Goal: Information Seeking & Learning: Learn about a topic

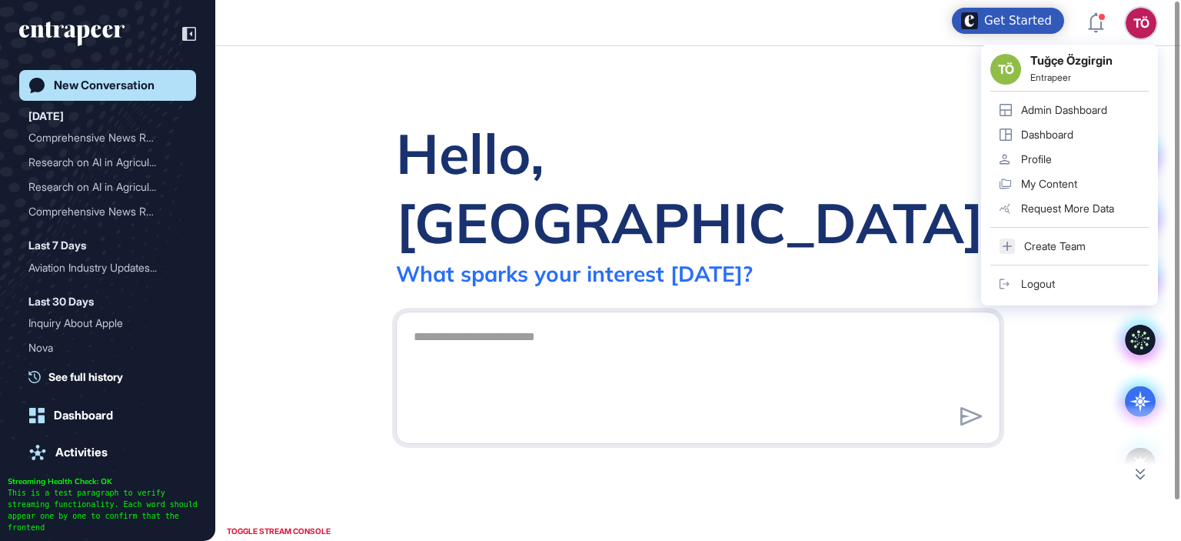
click at [1074, 100] on link "Admin Dashboard" at bounding box center [1069, 110] width 158 height 25
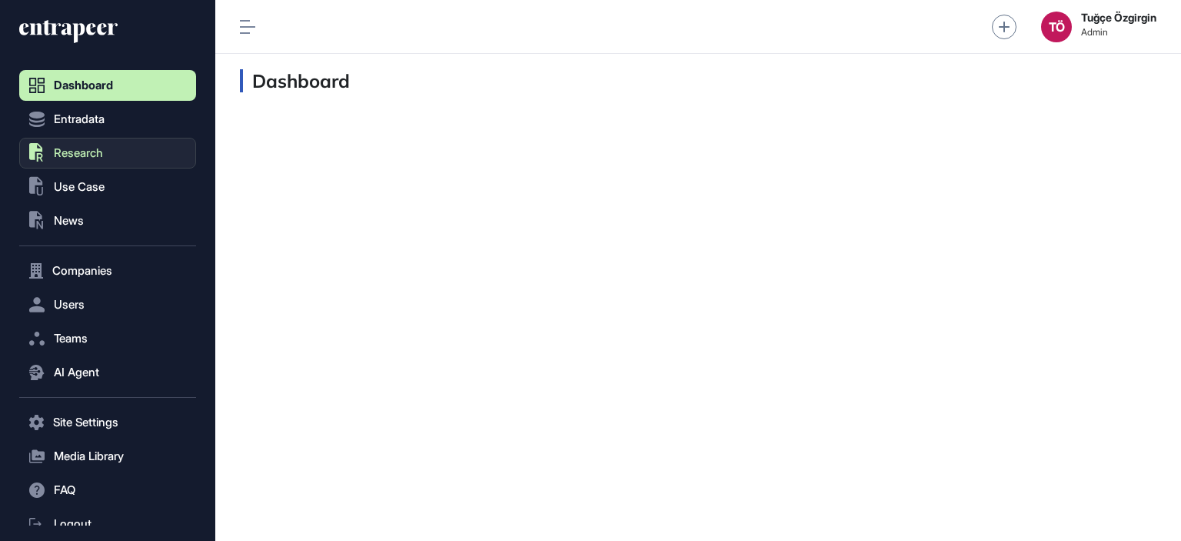
click at [108, 147] on button ".st0{fill:currentColor} Research" at bounding box center [107, 153] width 177 height 31
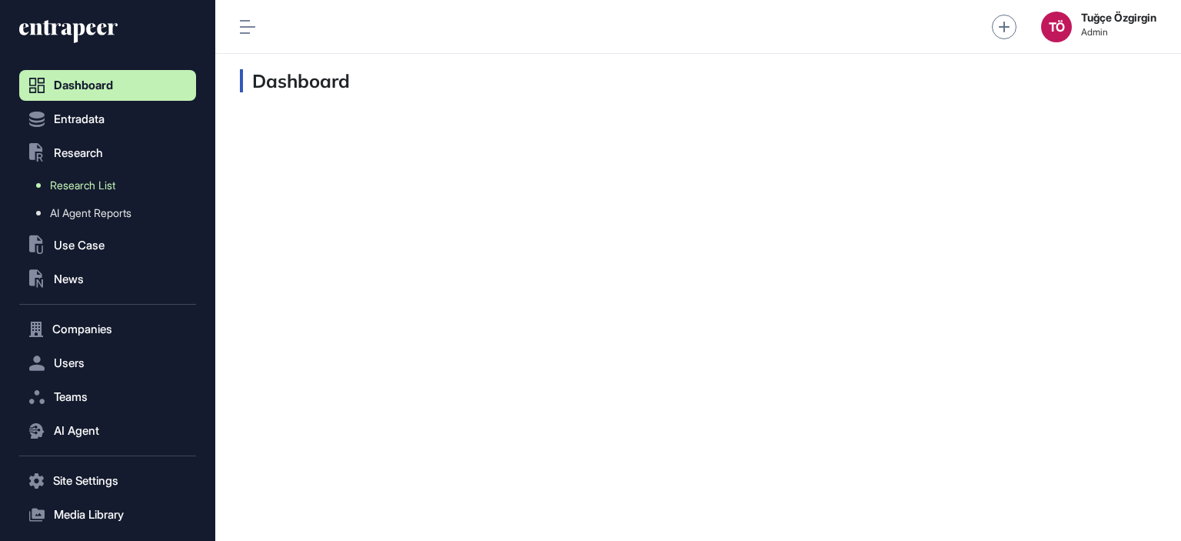
click at [94, 188] on span "Research List" at bounding box center [82, 185] width 65 height 12
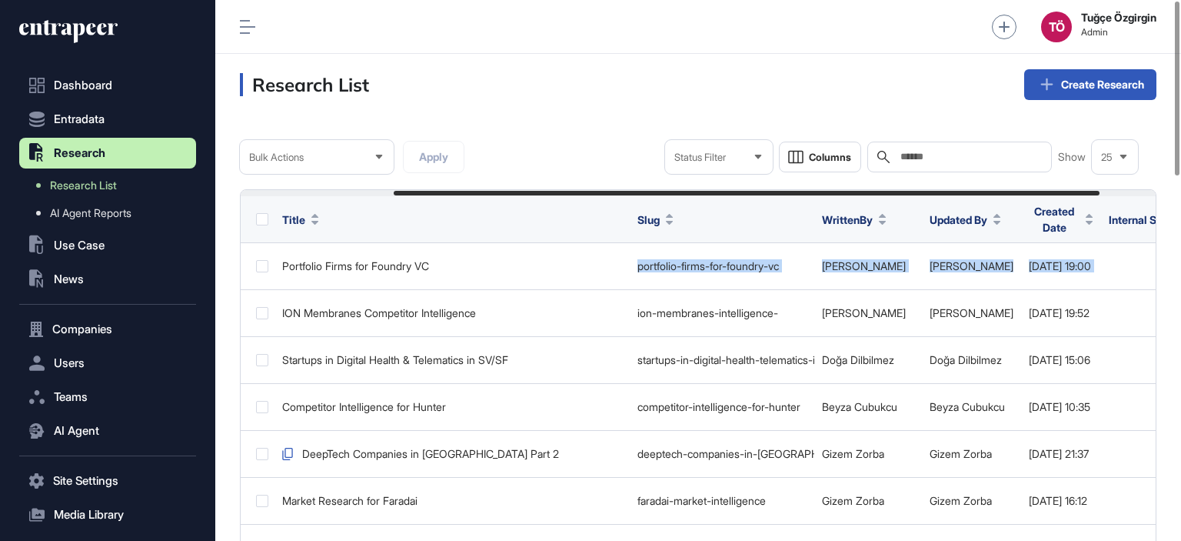
scroll to position [0, 271]
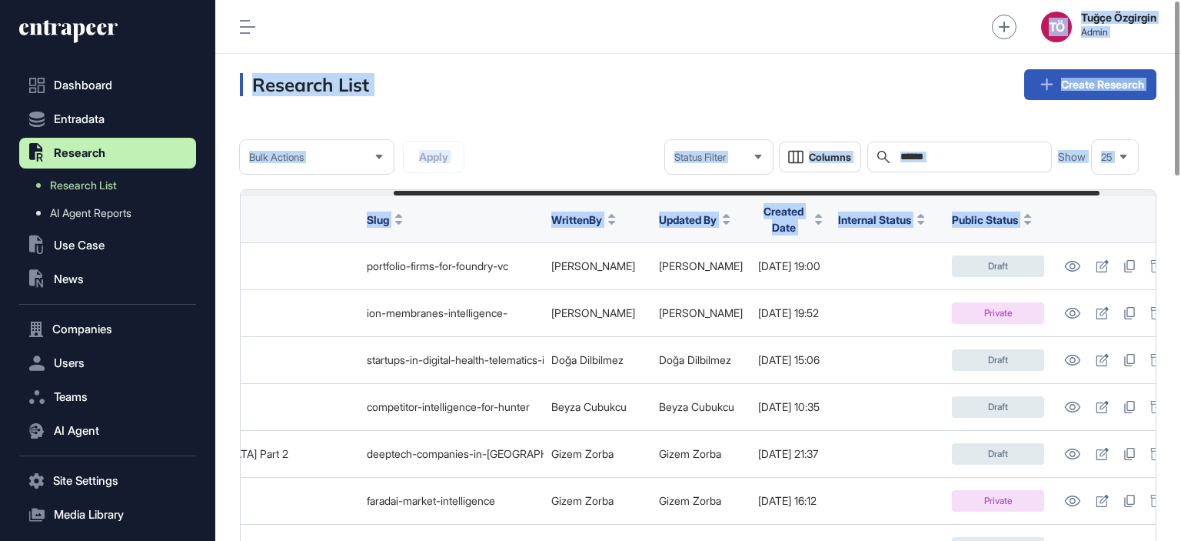
drag, startPoint x: 533, startPoint y: 255, endPoint x: 1189, endPoint y: 275, distance: 656.2
click at [1180, 275] on html "Dashboard Entradata .st0{fill:currentColor} Research Research List AI Agent Rep…" at bounding box center [590, 270] width 1181 height 541
click at [62, 201] on link "AI Agent Reports" at bounding box center [111, 213] width 169 height 28
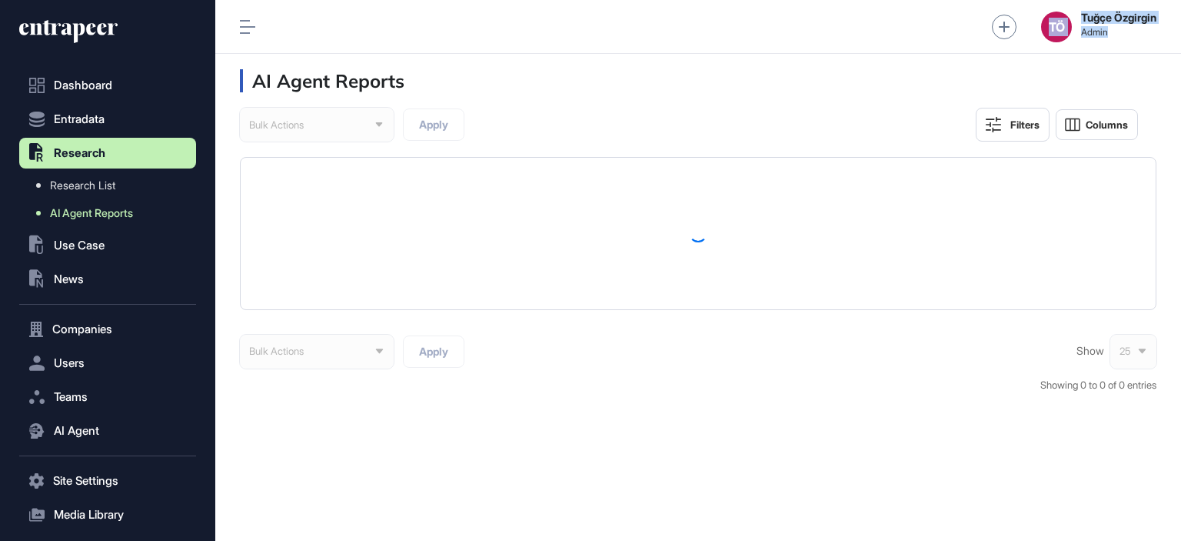
click at [68, 210] on span "AI Agent Reports" at bounding box center [91, 213] width 83 height 12
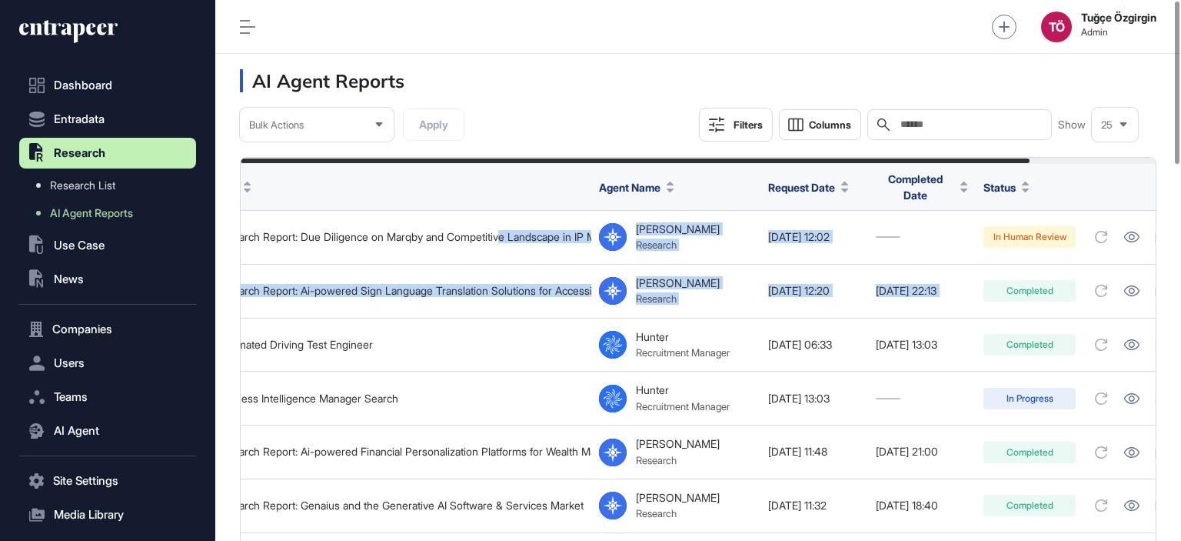
scroll to position [0, 145]
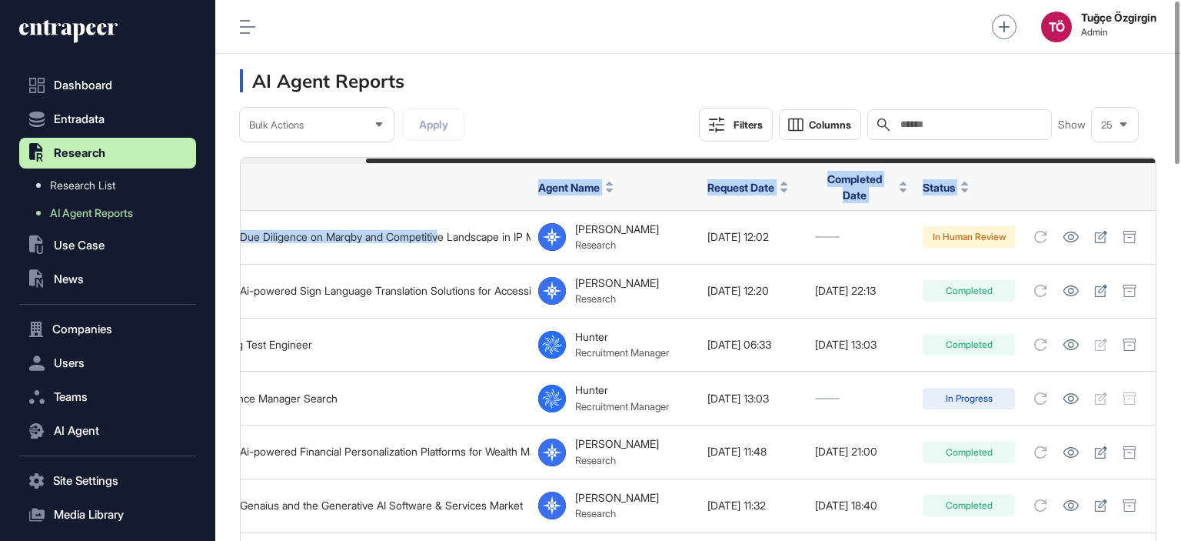
drag, startPoint x: 626, startPoint y: 242, endPoint x: 1163, endPoint y: 254, distance: 537.6
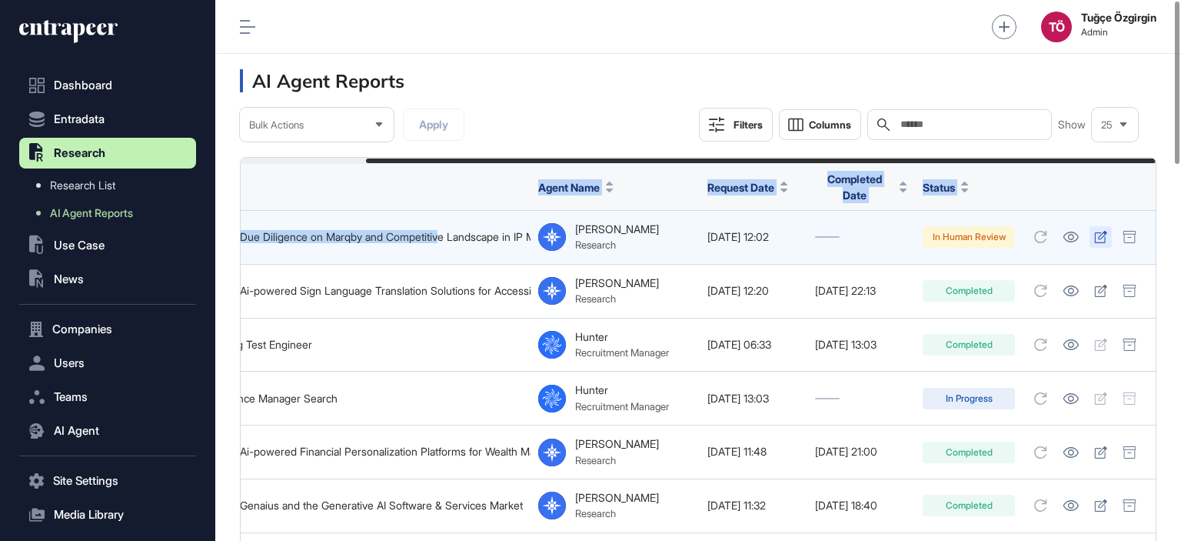
click at [1111, 231] on link at bounding box center [1101, 237] width 22 height 22
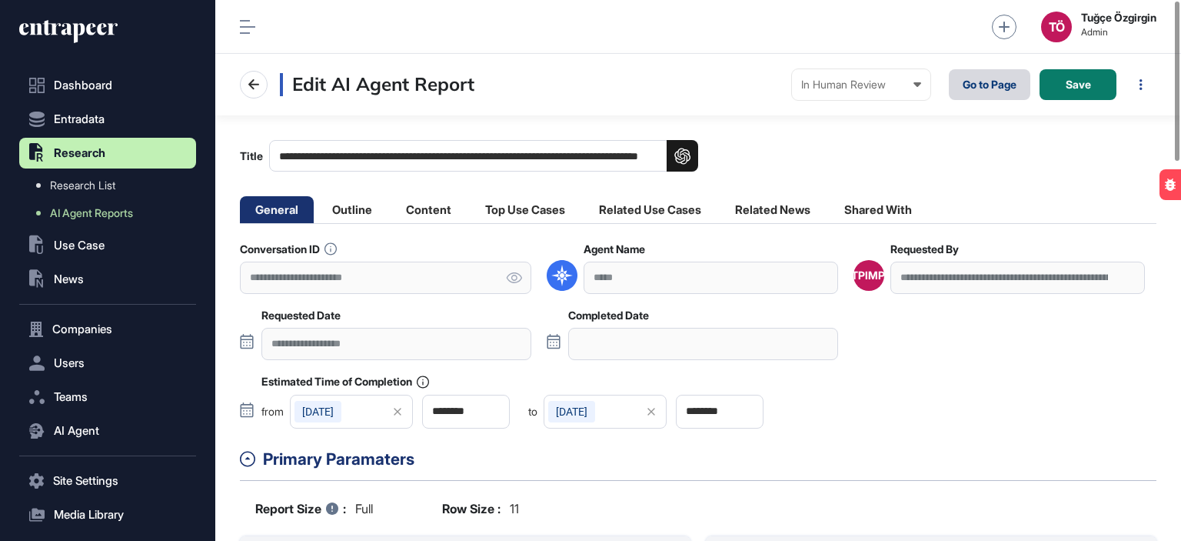
click at [1000, 82] on link "Go to Page" at bounding box center [990, 84] width 82 height 31
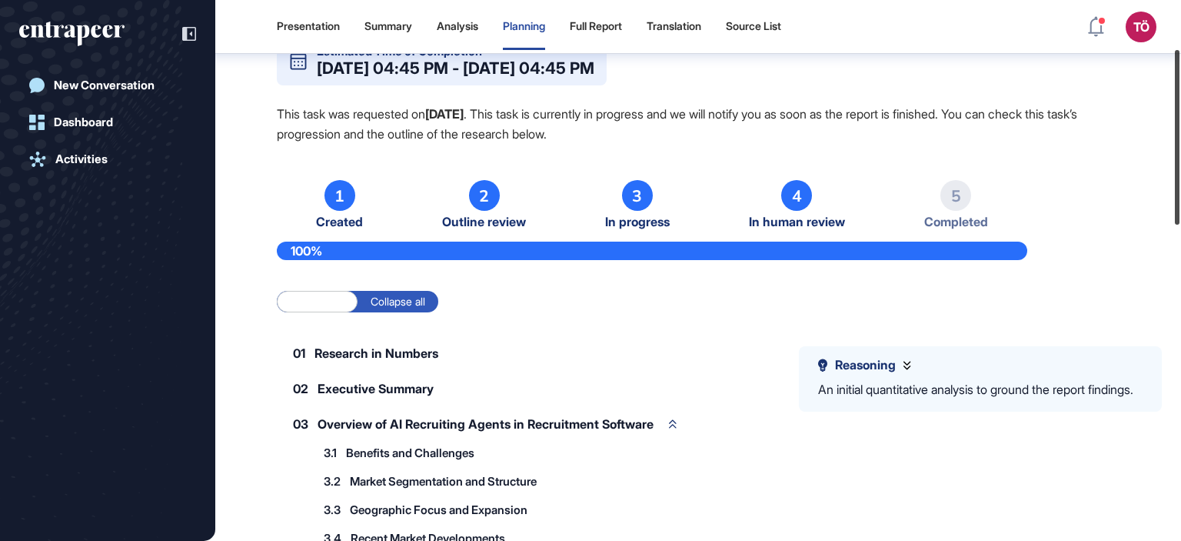
scroll to position [109, 0]
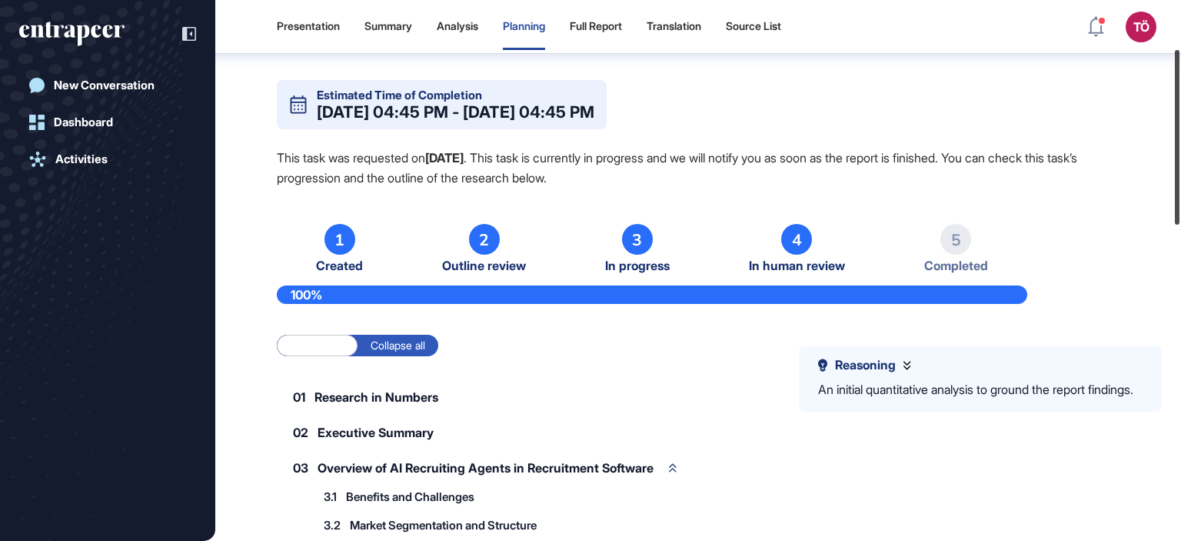
drag, startPoint x: 1177, startPoint y: 72, endPoint x: 1207, endPoint y: 107, distance: 46.4
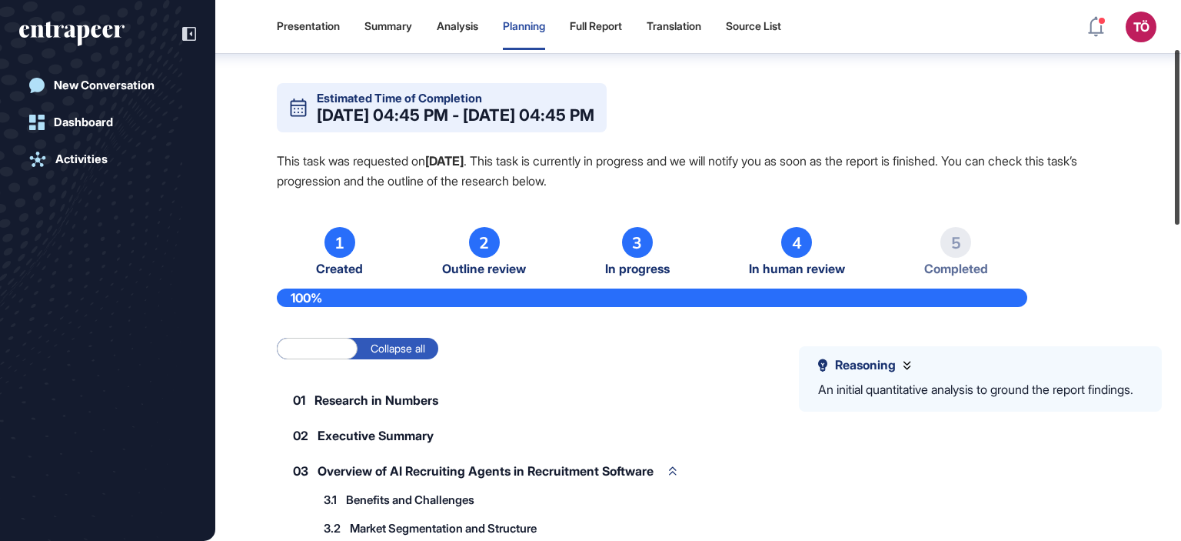
click at [1180, 107] on html "Presentation Summary Analysis Planning Full Report Translation Source List TÖ A…" at bounding box center [590, 270] width 1181 height 541
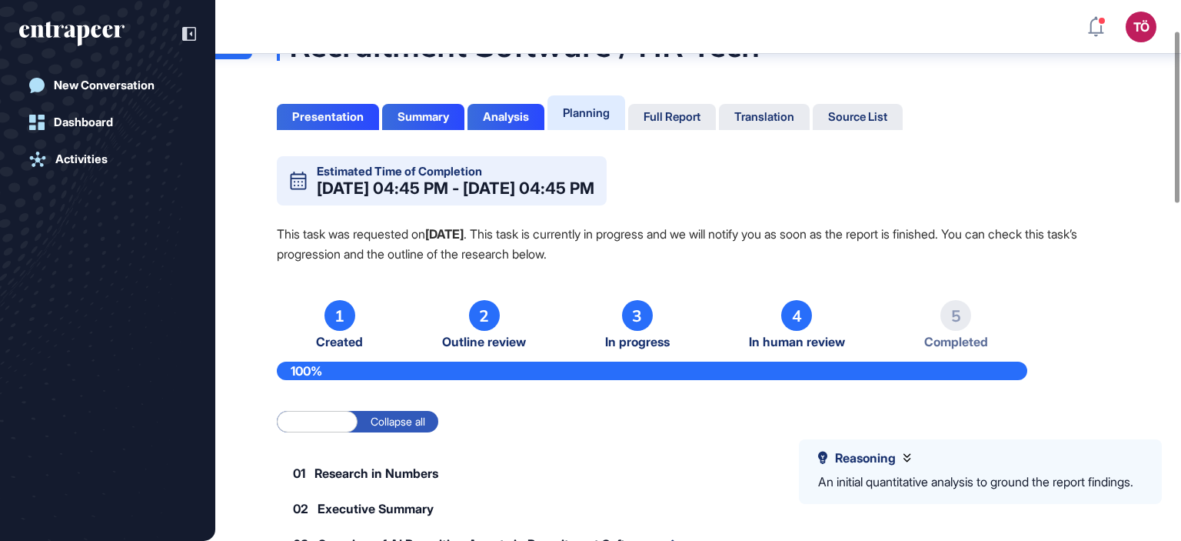
scroll to position [0, 0]
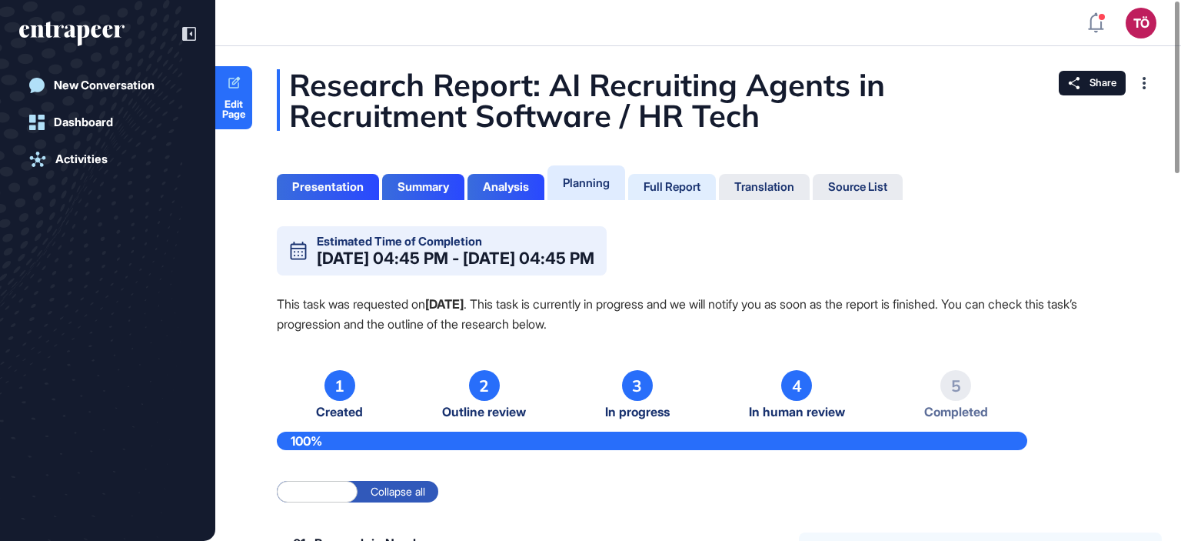
click at [686, 181] on div "Full Report" at bounding box center [672, 187] width 57 height 14
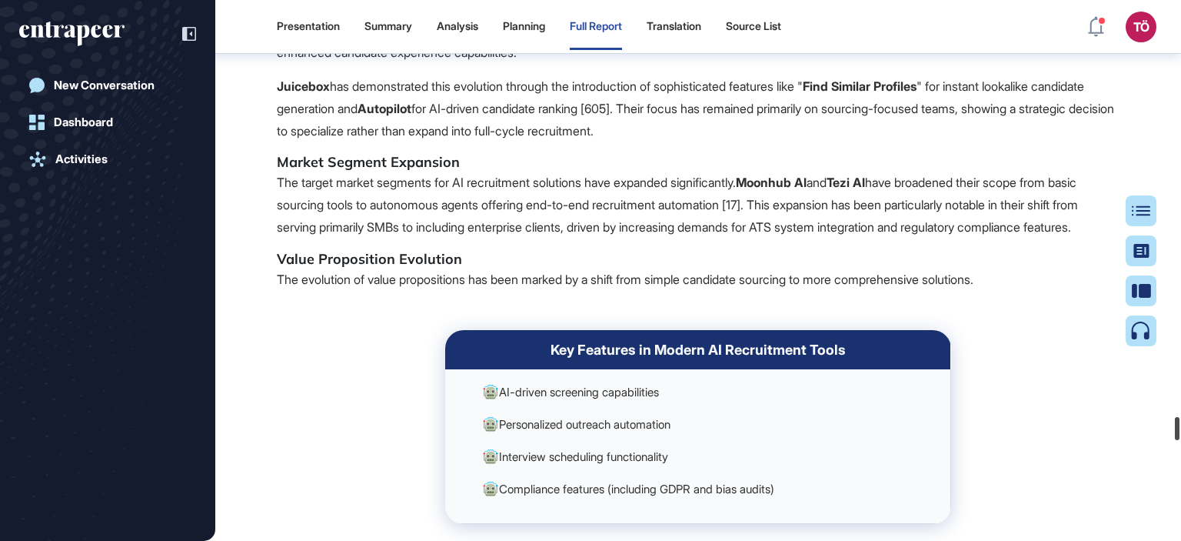
scroll to position [166244, 0]
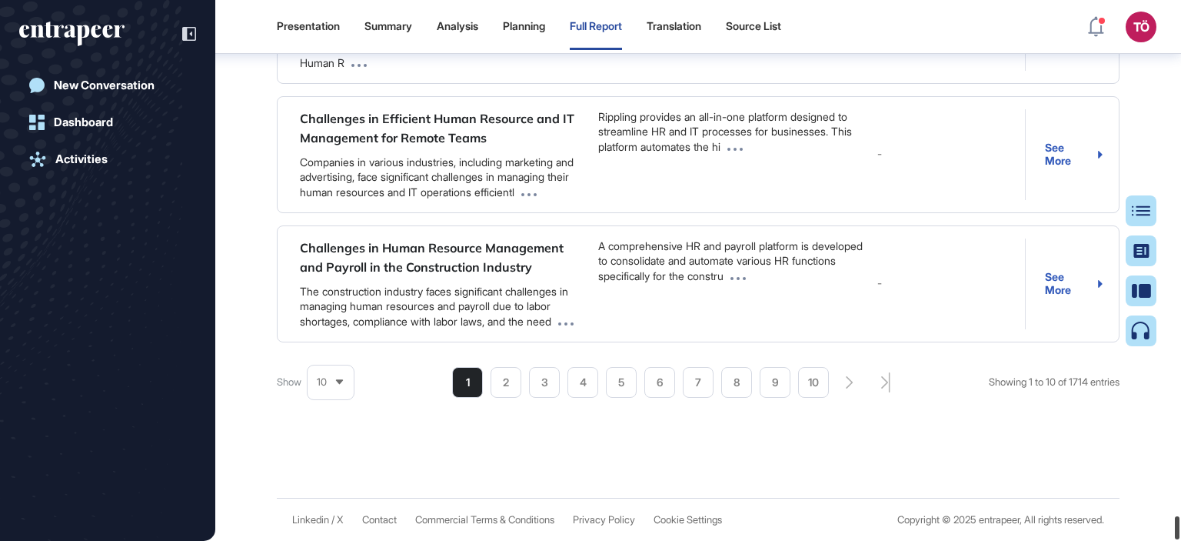
drag, startPoint x: 1175, startPoint y: 15, endPoint x: 1138, endPoint y: 571, distance: 557.2
click at [1138, 540] on html "Presentation Summary Analysis Planning Full Report Translation Source List TÖ A…" at bounding box center [590, 270] width 1181 height 541
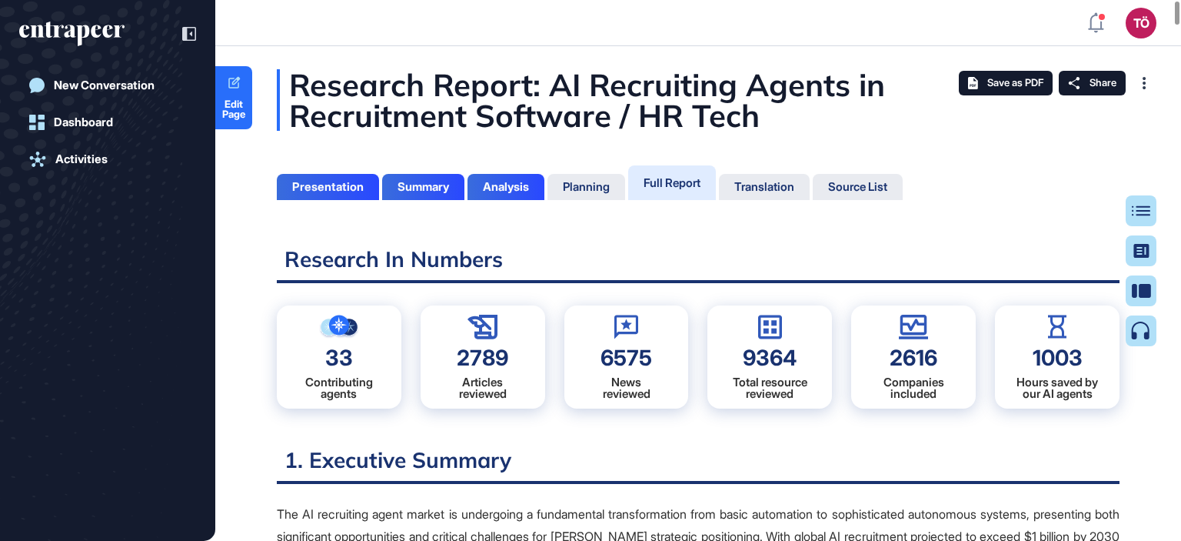
scroll to position [7, 0]
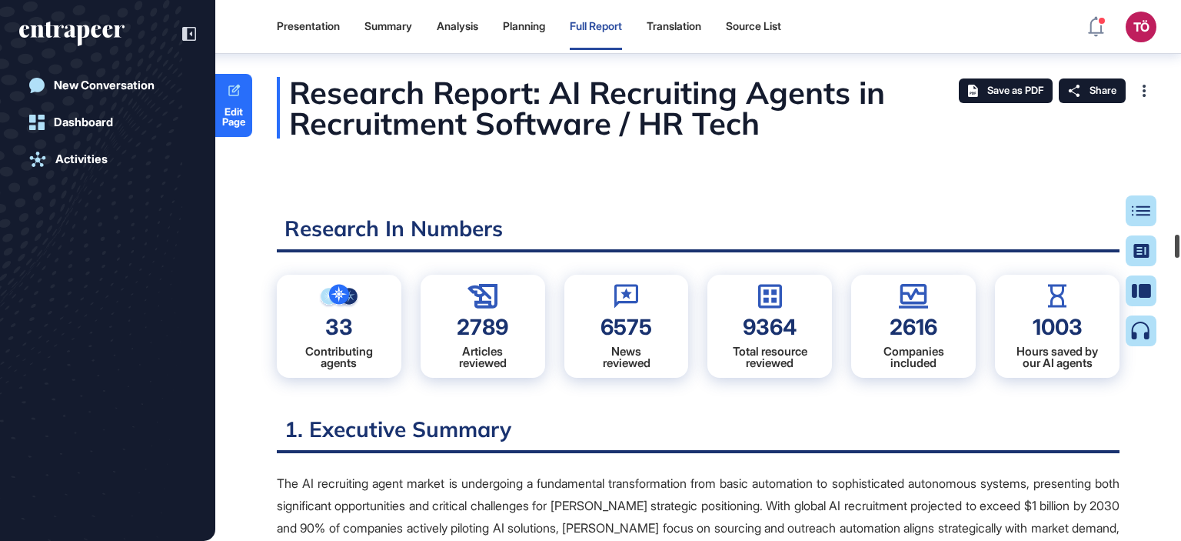
drag, startPoint x: 1193, startPoint y: 243, endPoint x: 1139, endPoint y: 161, distance: 97.7
click at [1180, 292] on html "Presentation Summary Analysis Planning Full Report Translation Source List TÖ A…" at bounding box center [590, 270] width 1181 height 541
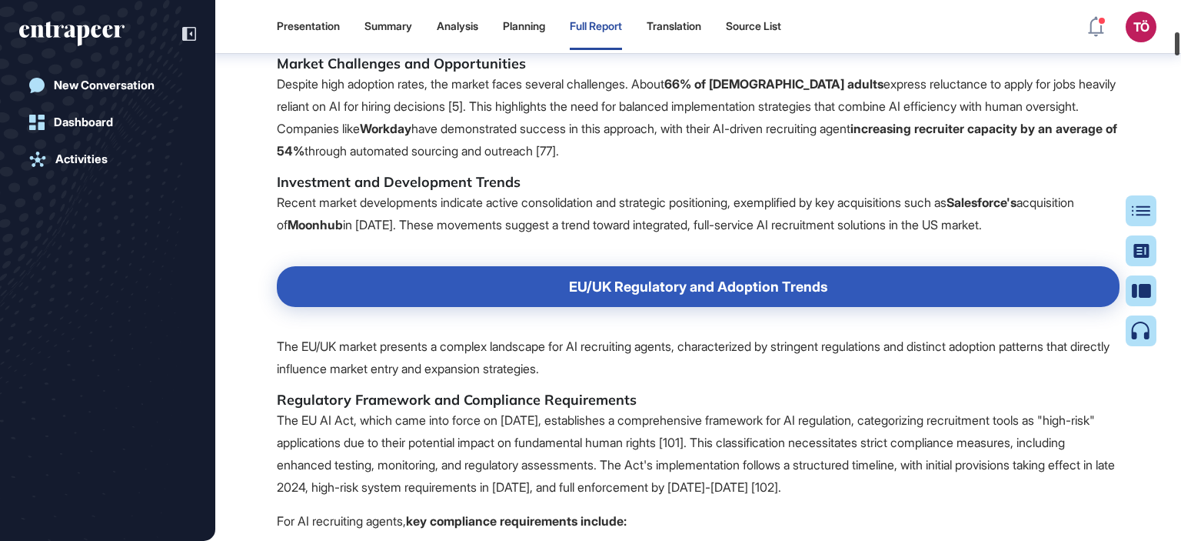
scroll to position [8680, 0]
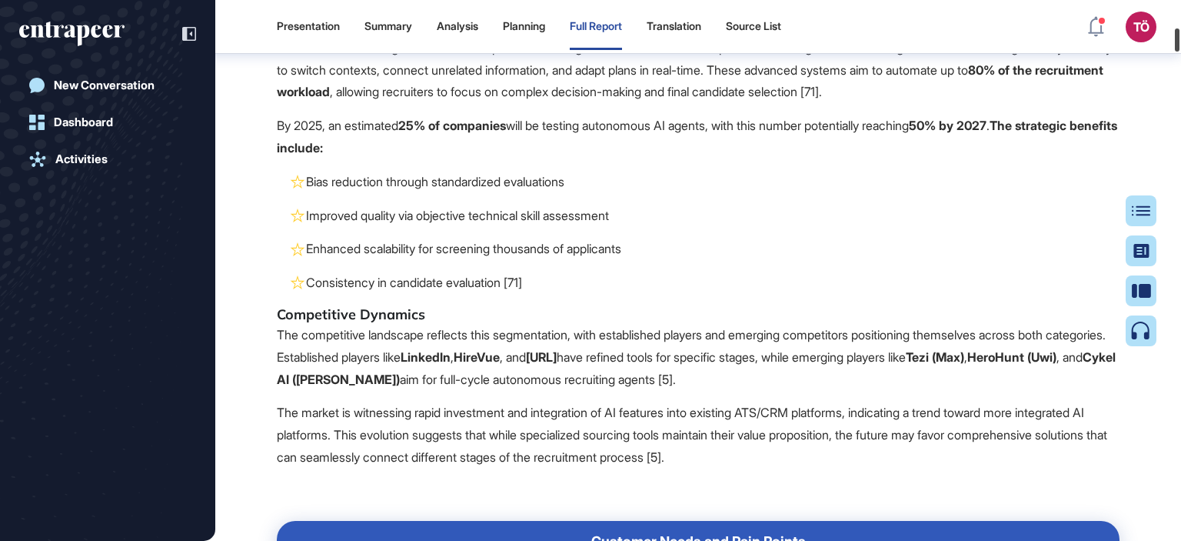
drag, startPoint x: 1180, startPoint y: 288, endPoint x: 1195, endPoint y: 35, distance: 253.4
click at [1180, 35] on html "Presentation Summary Analysis Planning Full Report Translation Source List TÖ A…" at bounding box center [590, 270] width 1181 height 541
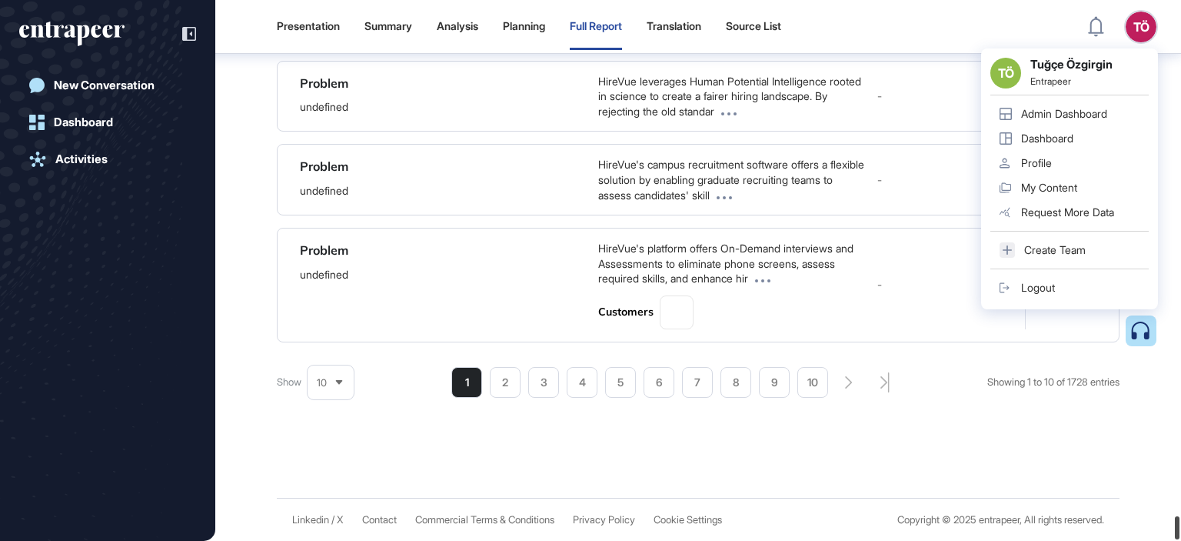
scroll to position [166027, 0]
drag, startPoint x: 1196, startPoint y: 109, endPoint x: 1196, endPoint y: 541, distance: 431.4
click at [1180, 540] on html "Presentation Summary Analysis Planning Full Report Translation Source List TÖ T…" at bounding box center [590, 270] width 1181 height 541
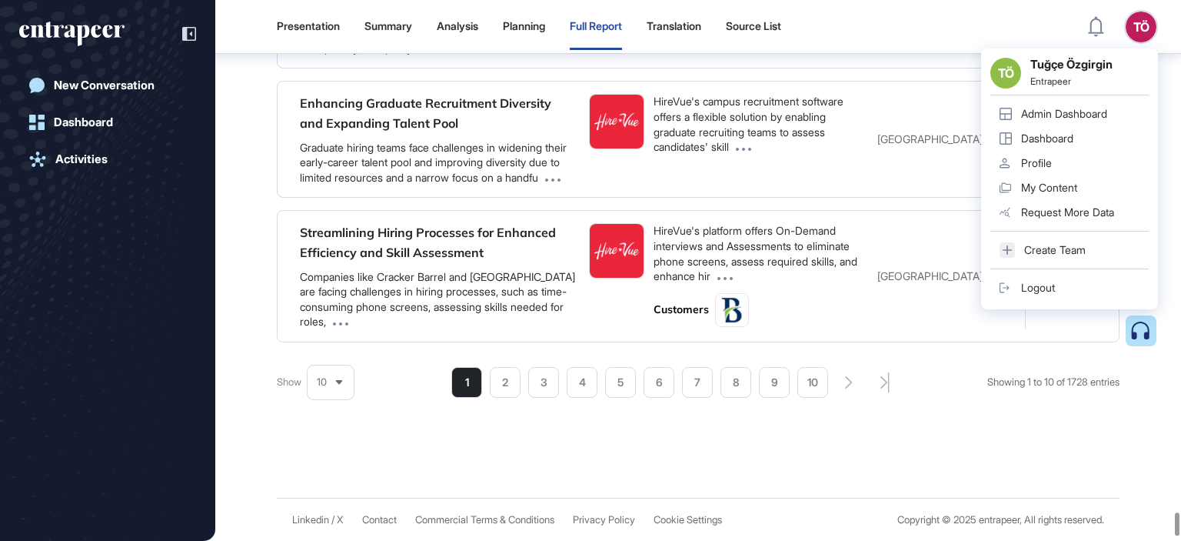
scroll to position [164967, 0]
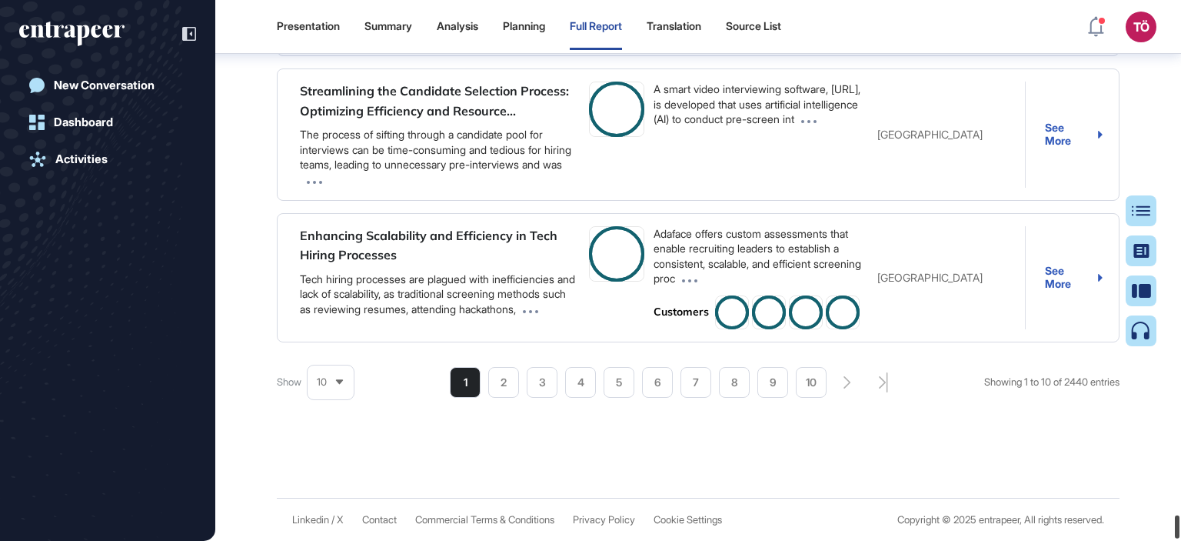
scroll to position [166264, 0]
drag, startPoint x: 1175, startPoint y: 15, endPoint x: 1130, endPoint y: 526, distance: 513.3
click at [1144, 540] on html "Presentation Summary Analysis Planning Full Report Translation Source List TÖ A…" at bounding box center [590, 270] width 1181 height 541
